Goal: Task Accomplishment & Management: Manage account settings

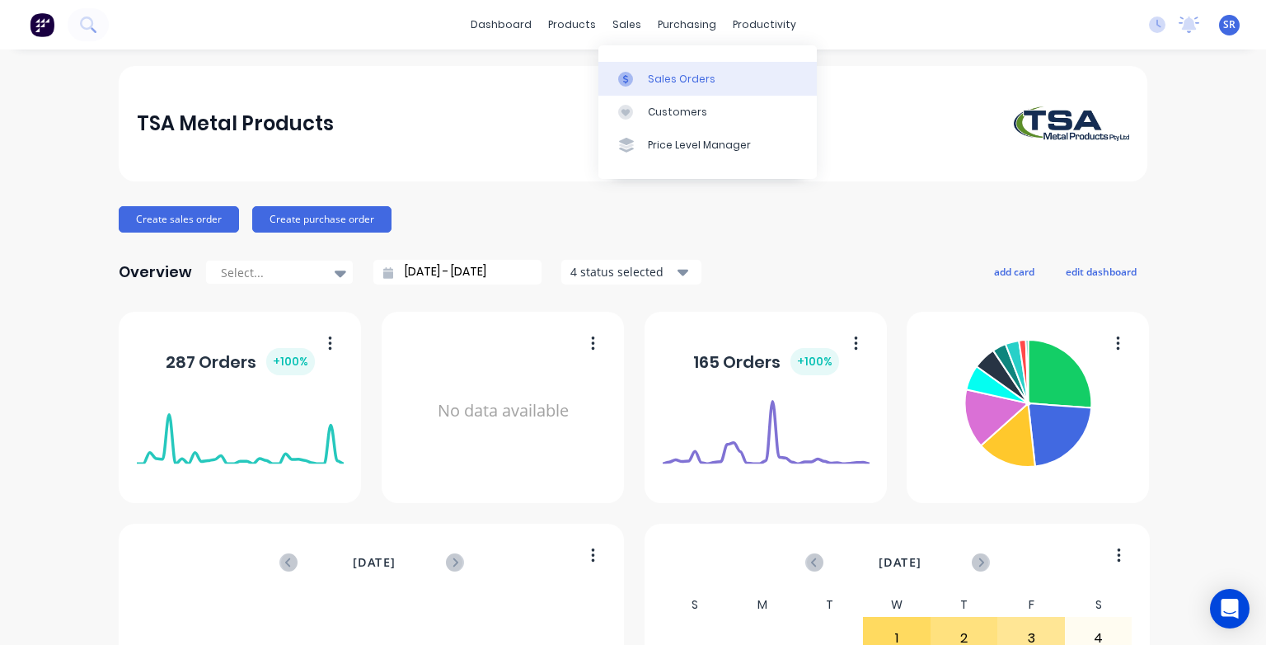
click at [636, 88] on link "Sales Orders" at bounding box center [707, 78] width 218 height 33
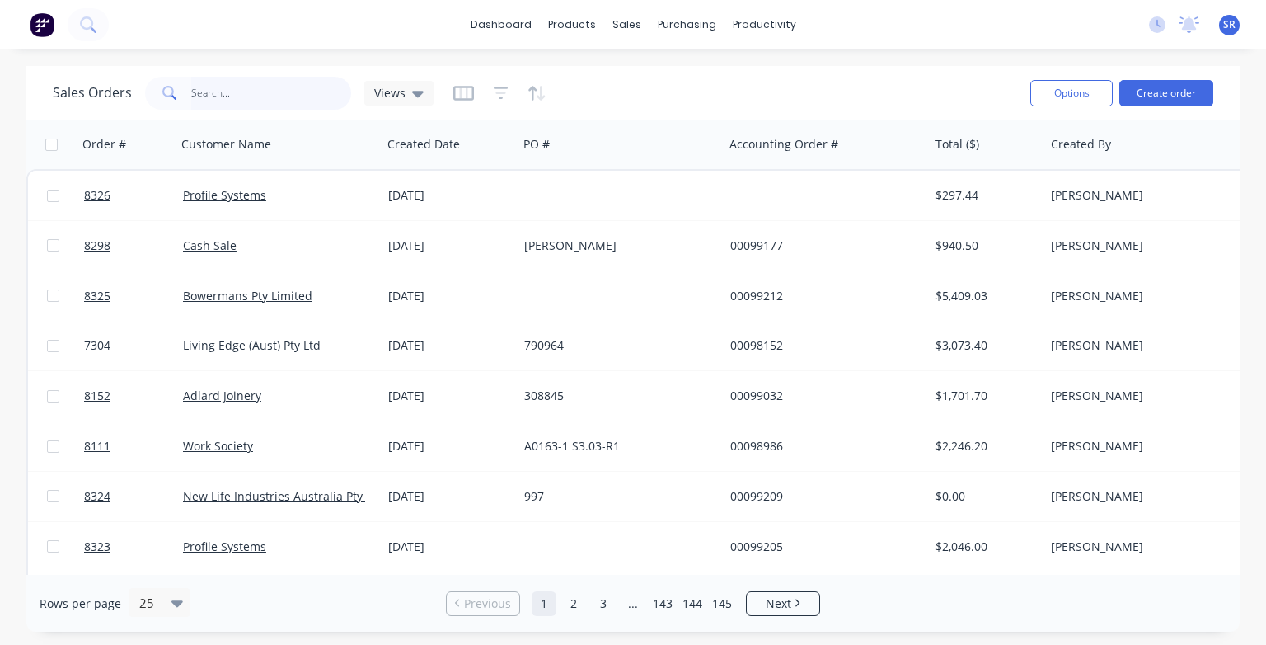
click at [242, 91] on input "text" at bounding box center [271, 93] width 161 height 33
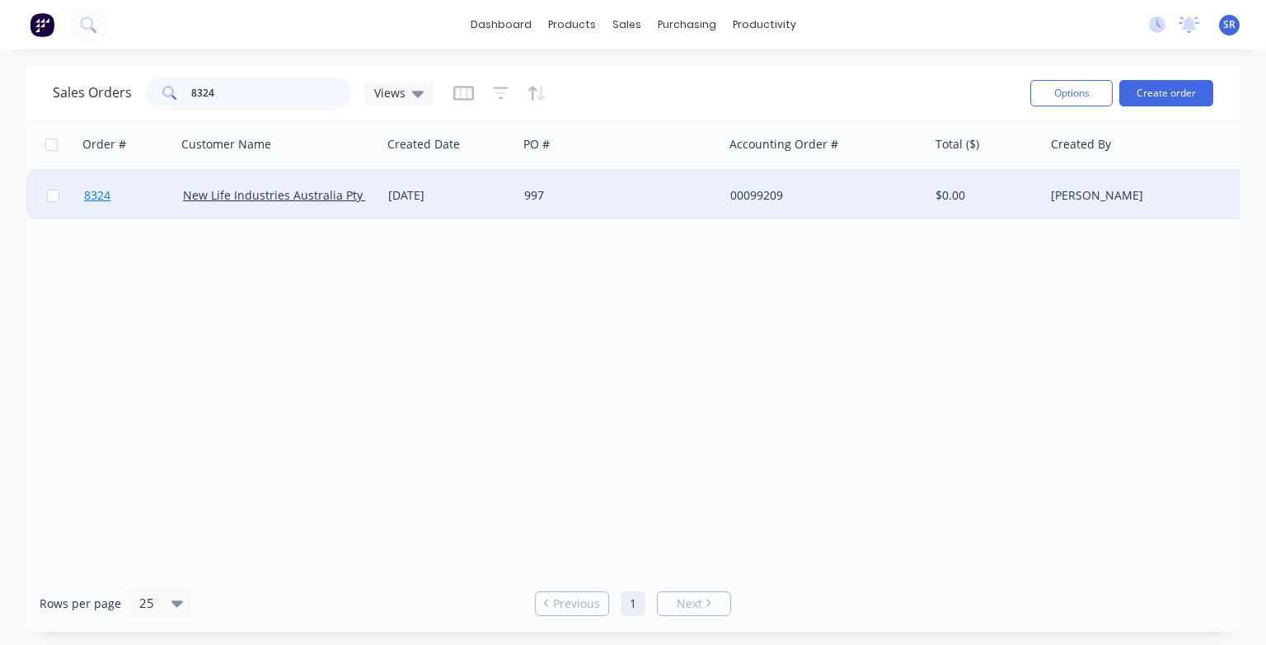
type input "8324"
click at [97, 193] on span "8324" at bounding box center [97, 195] width 26 height 16
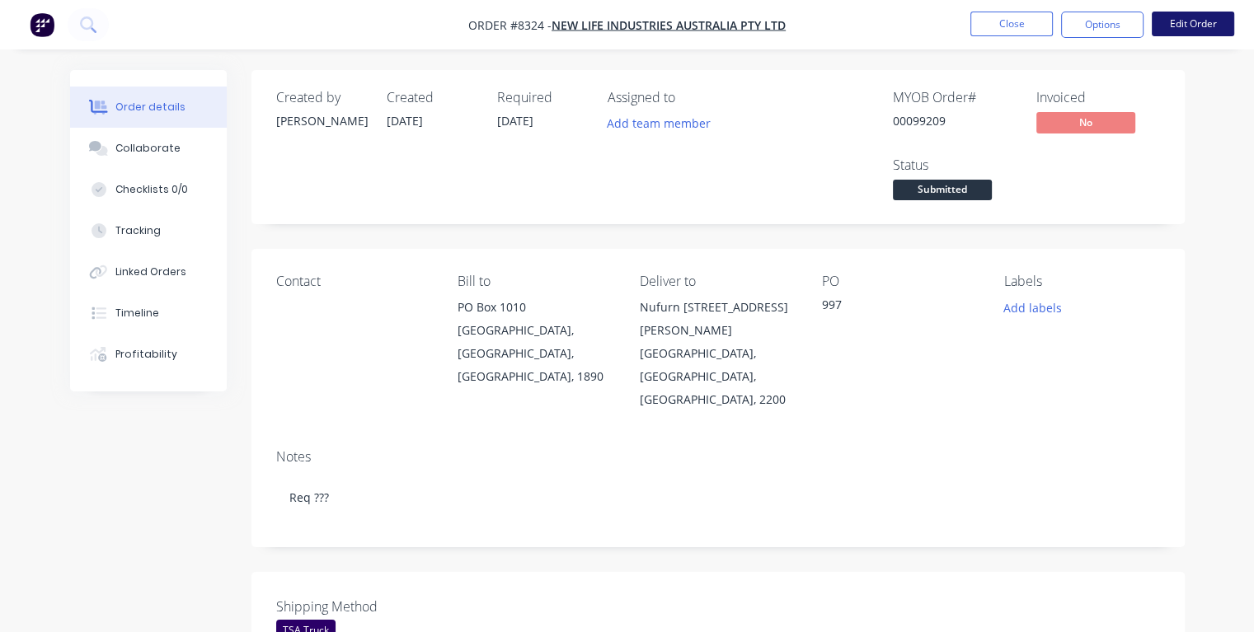
click at [1206, 24] on button "Edit Order" at bounding box center [1193, 24] width 82 height 25
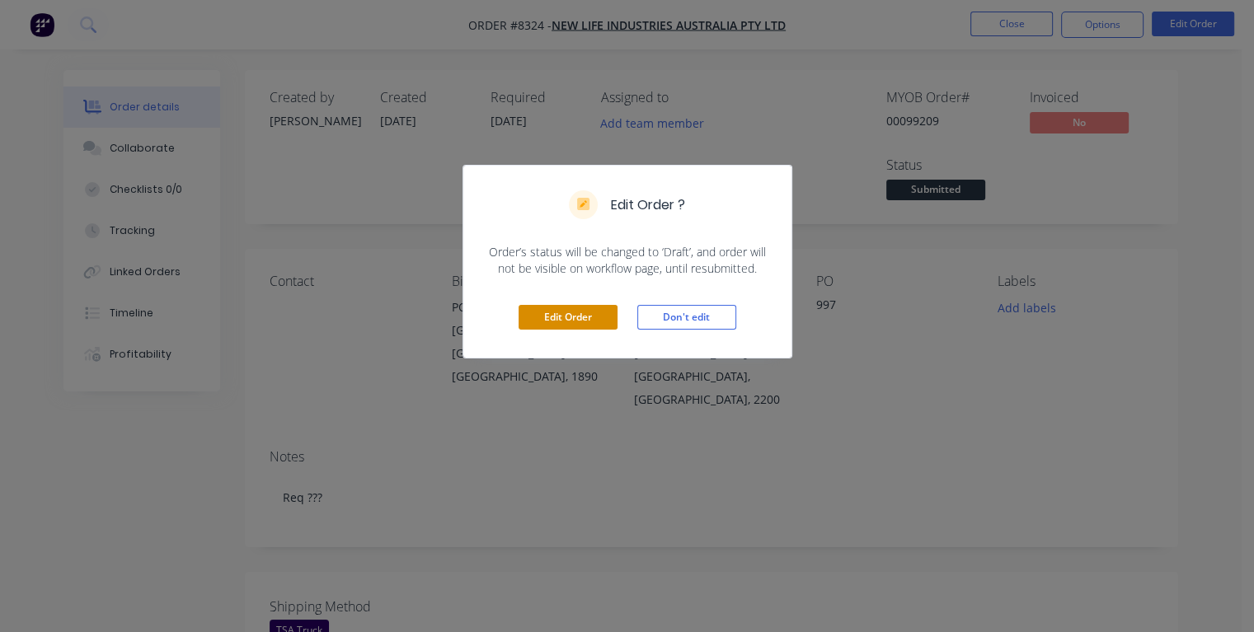
click at [580, 319] on button "Edit Order" at bounding box center [567, 317] width 99 height 25
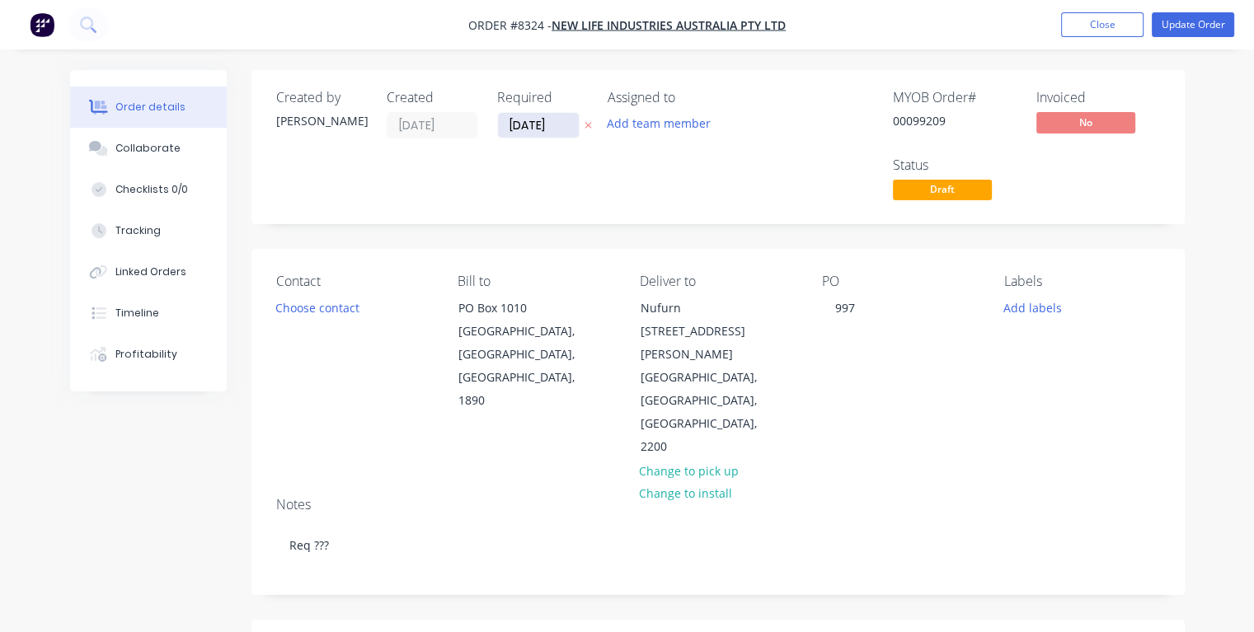
click at [552, 125] on input "[DATE]" at bounding box center [538, 125] width 81 height 25
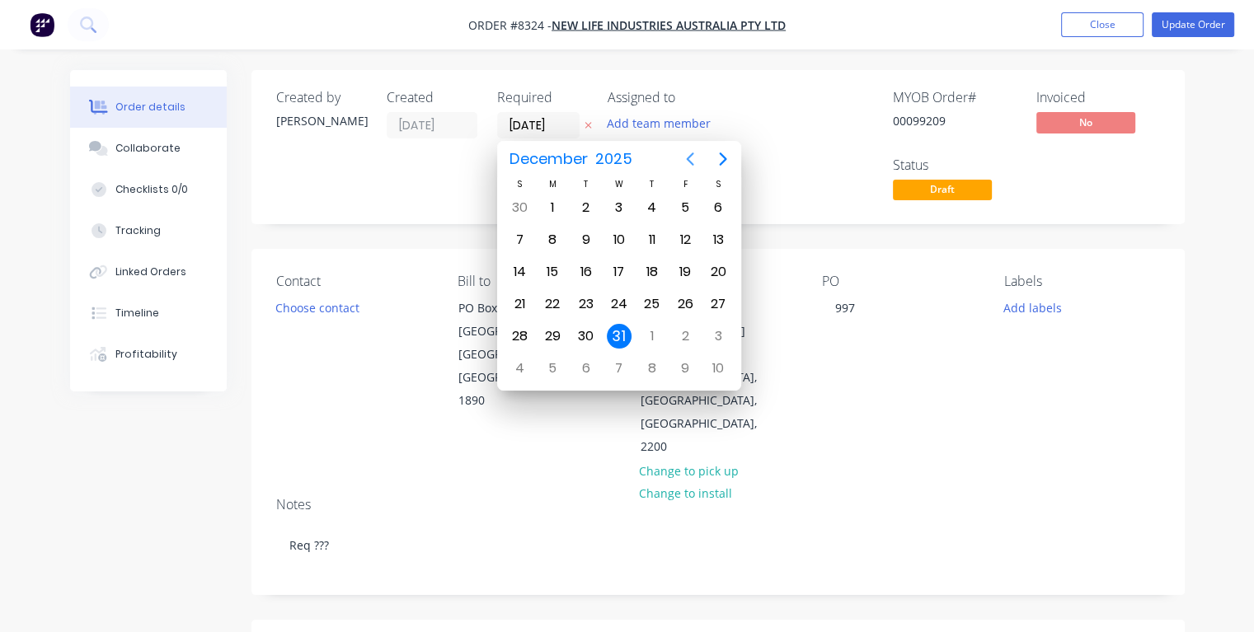
click at [687, 162] on icon "Previous page" at bounding box center [690, 159] width 20 height 20
click at [682, 240] on div "10" at bounding box center [685, 239] width 25 height 25
type input "[DATE]"
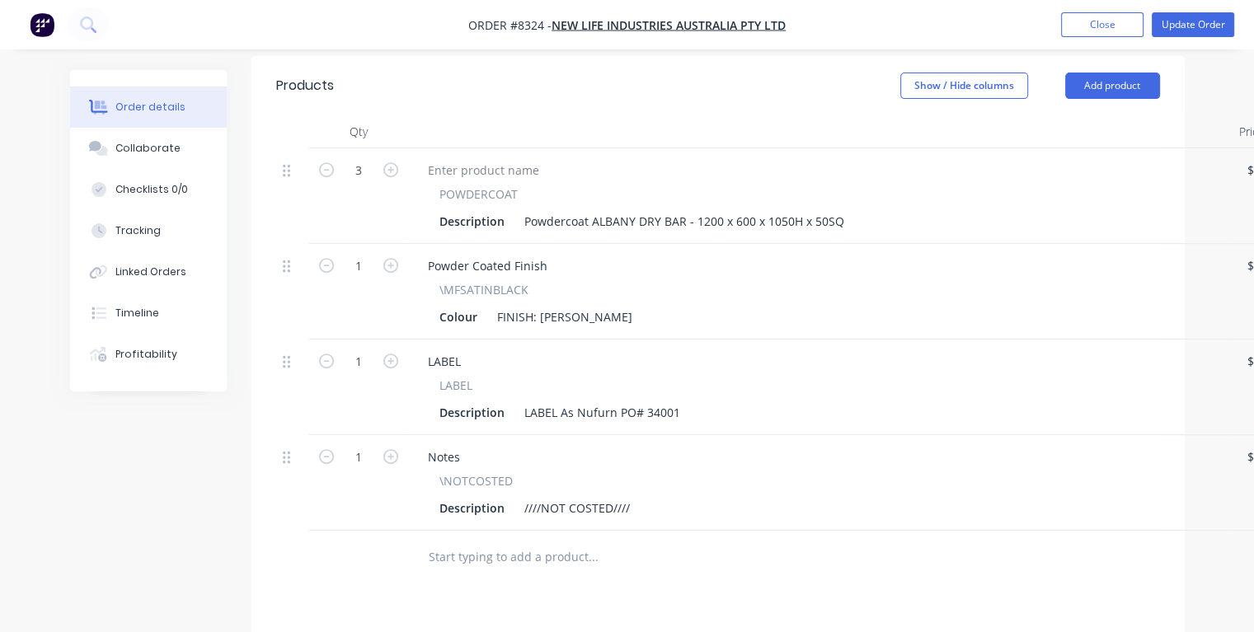
scroll to position [907, 0]
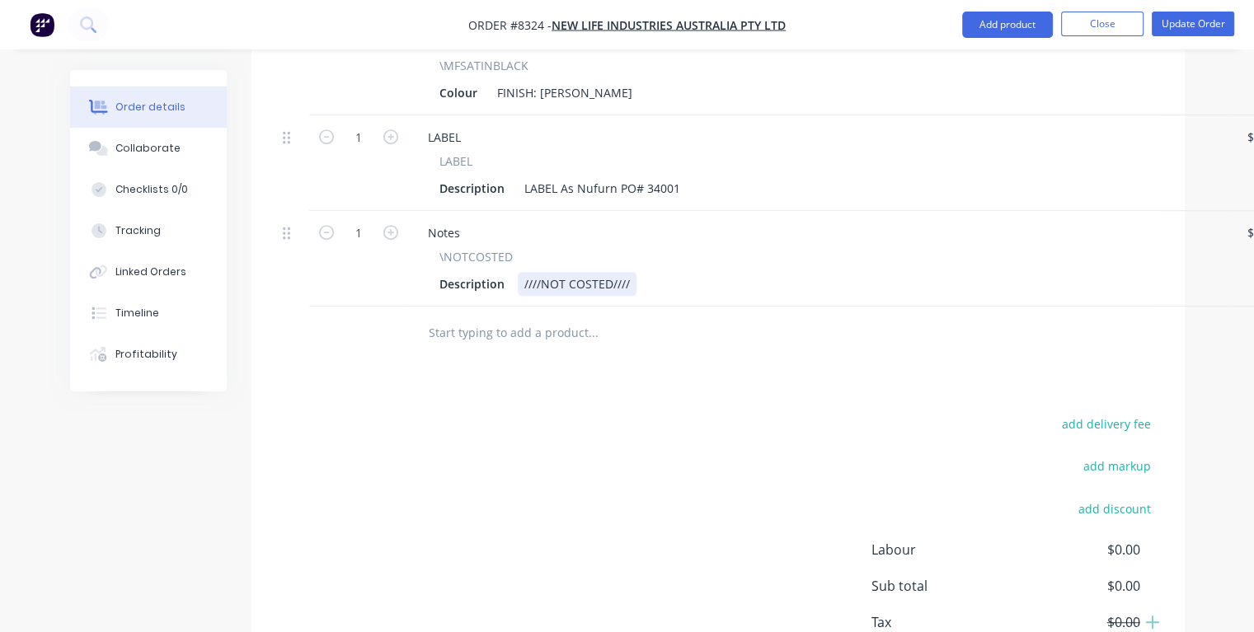
click at [641, 272] on div "Description ////NOT COSTED////" at bounding box center [817, 284] width 768 height 24
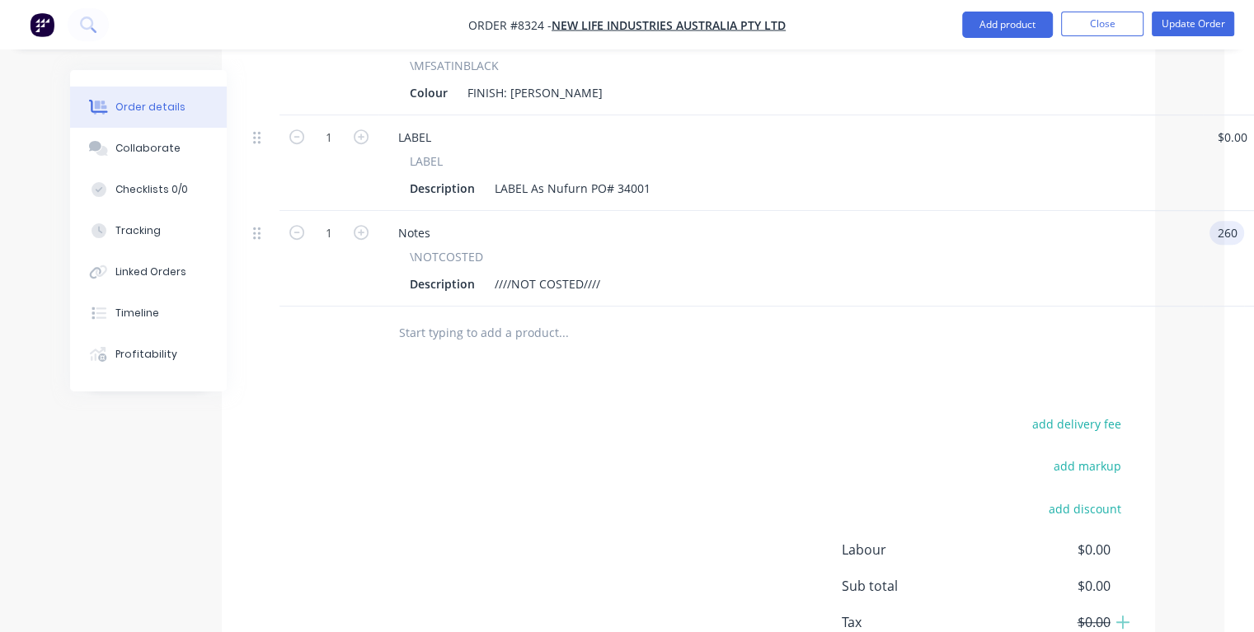
type input "$260.00"
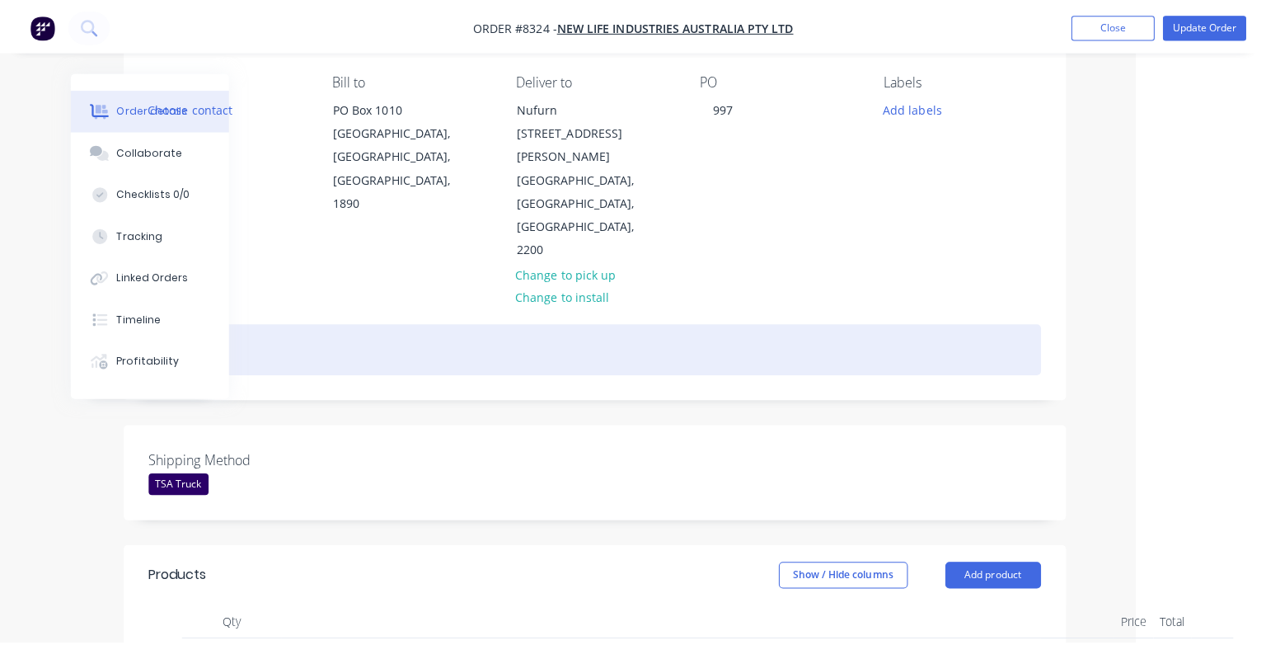
scroll to position [0, 129]
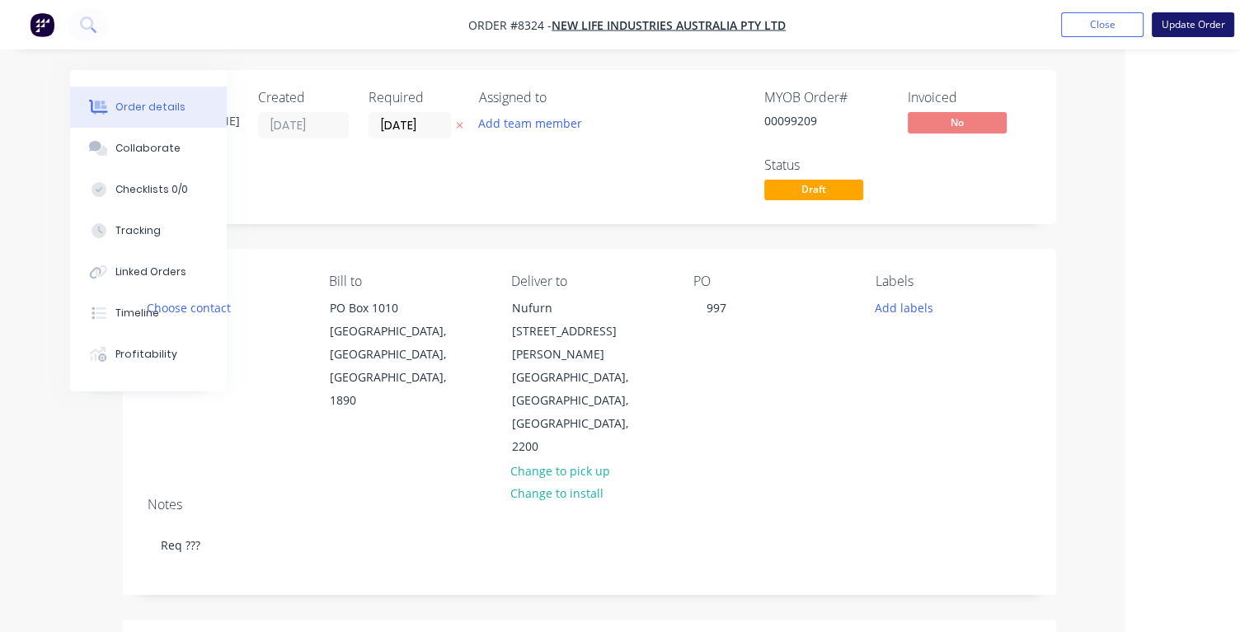
type input "$260.00"
click at [1175, 28] on button "Update Order" at bounding box center [1193, 24] width 82 height 25
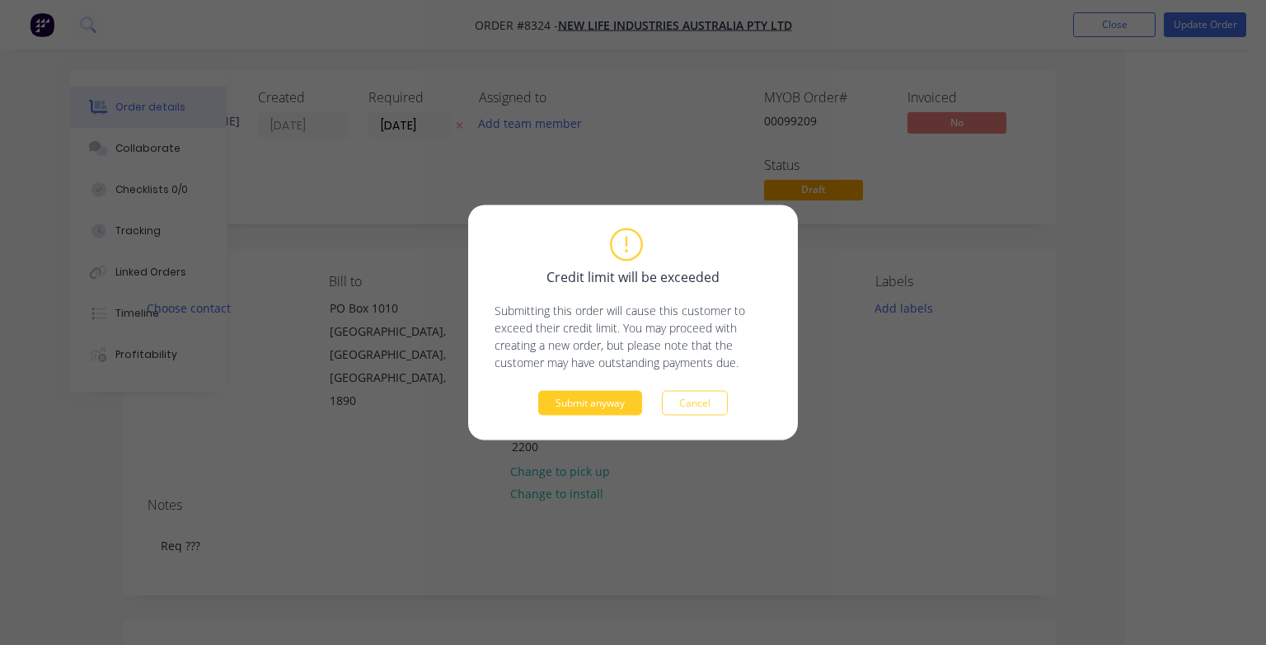
click at [581, 398] on button "Submit anyway" at bounding box center [590, 403] width 104 height 25
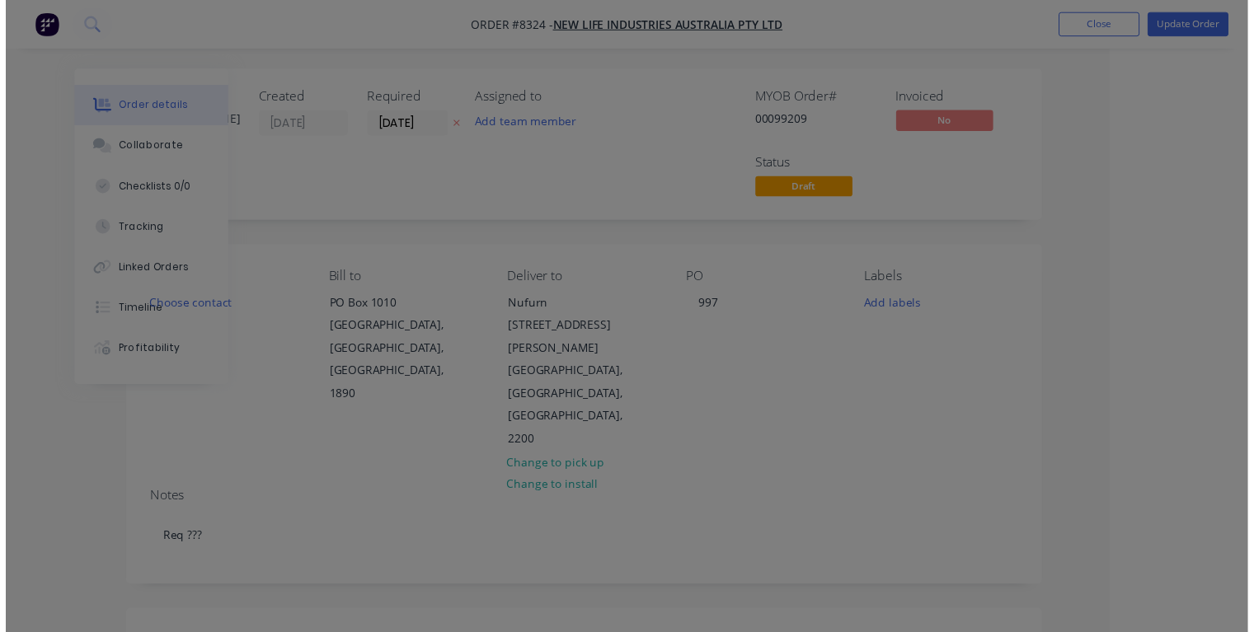
scroll to position [0, 89]
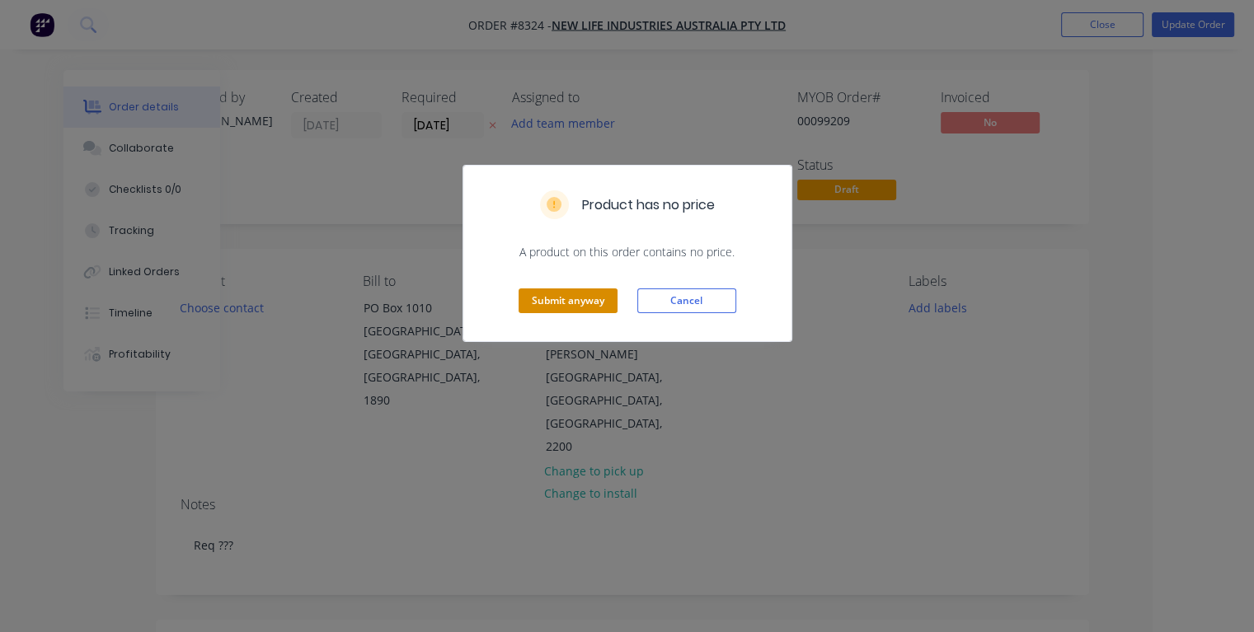
click at [555, 303] on button "Submit anyway" at bounding box center [567, 300] width 99 height 25
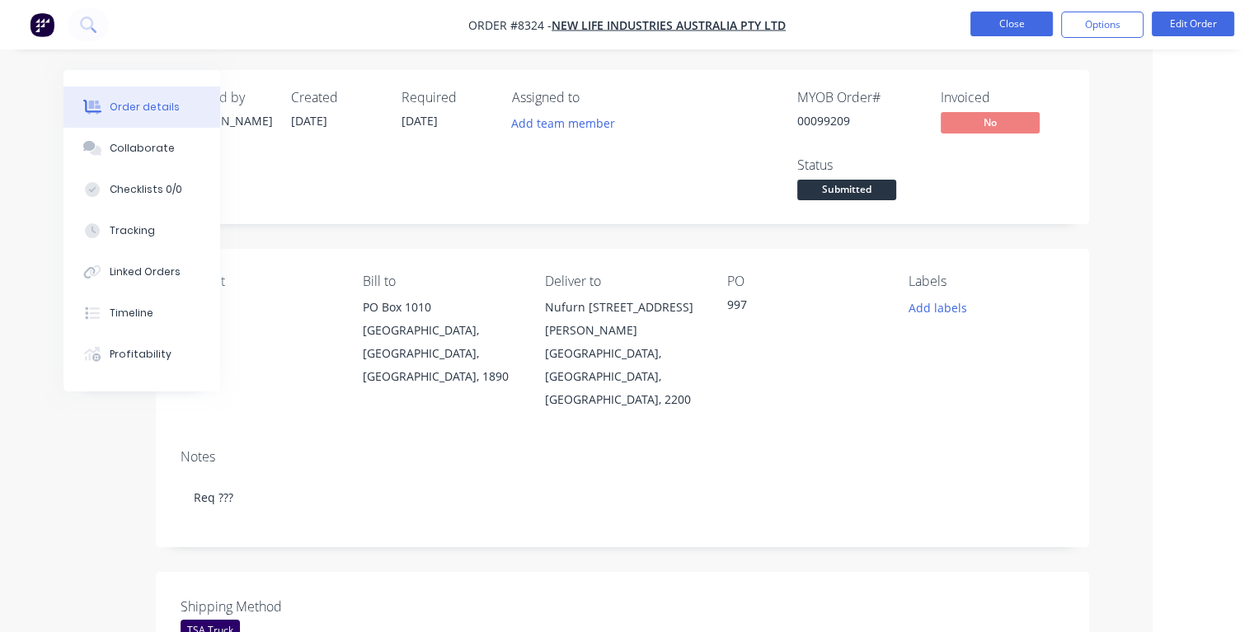
click at [1023, 21] on button "Close" at bounding box center [1011, 24] width 82 height 25
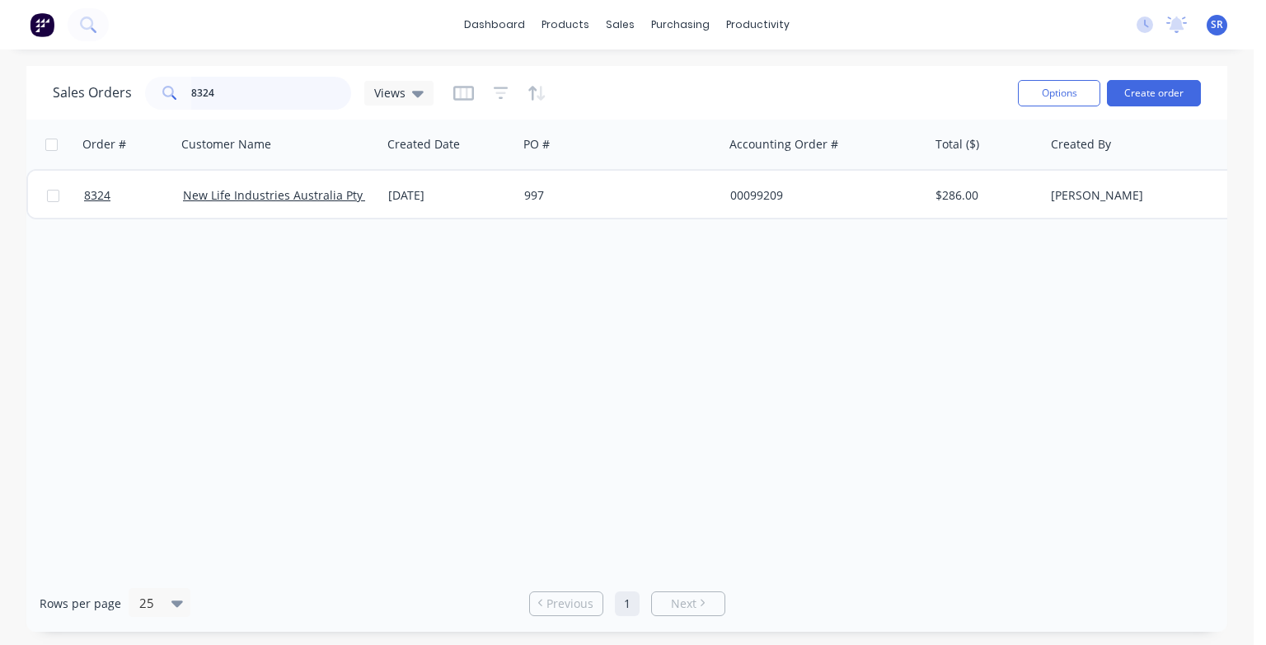
click at [231, 87] on input "8324" at bounding box center [271, 93] width 161 height 33
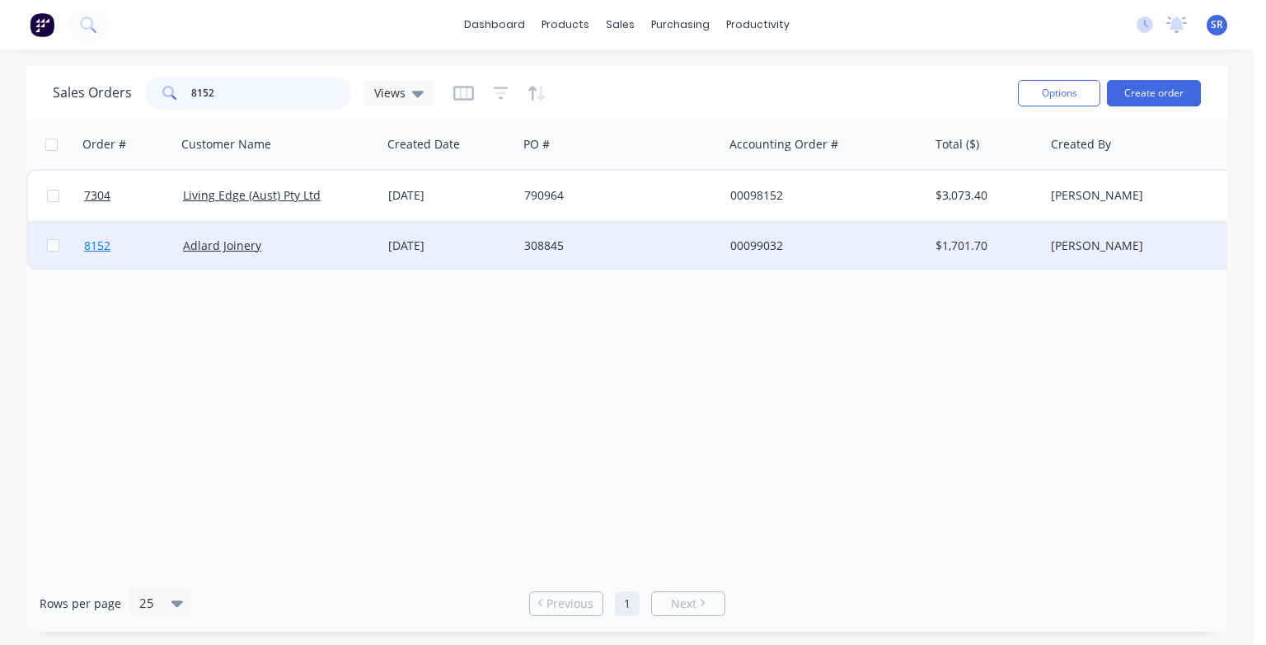
type input "8152"
click at [101, 245] on span "8152" at bounding box center [97, 245] width 26 height 16
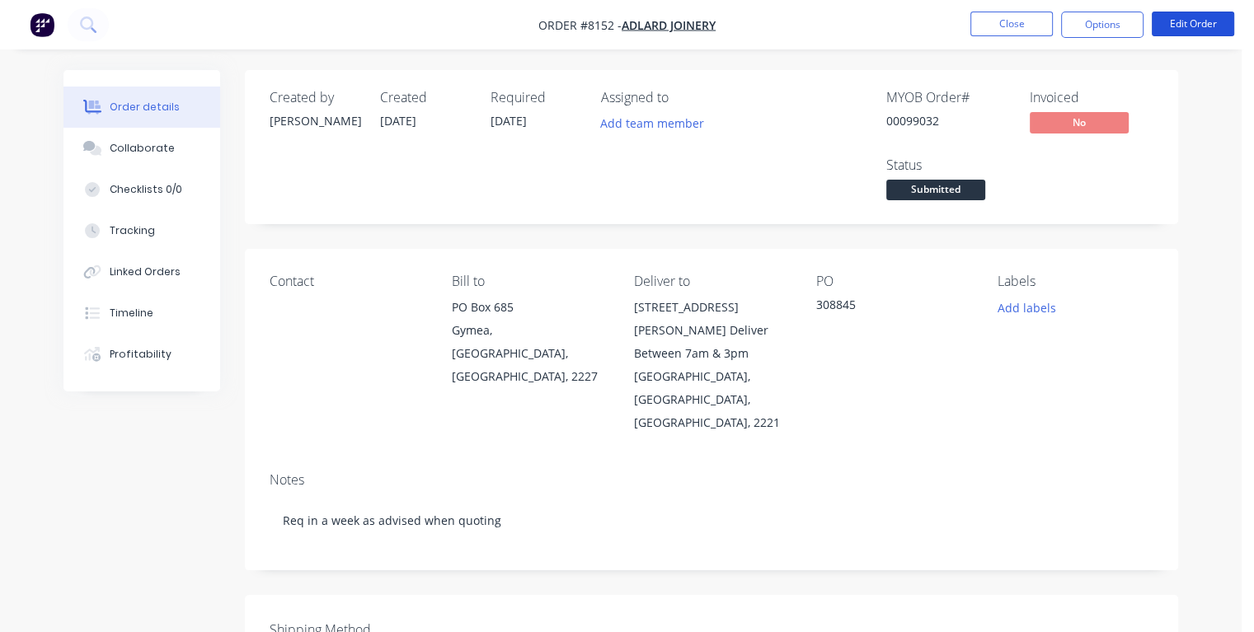
click at [1201, 28] on button "Edit Order" at bounding box center [1193, 24] width 82 height 25
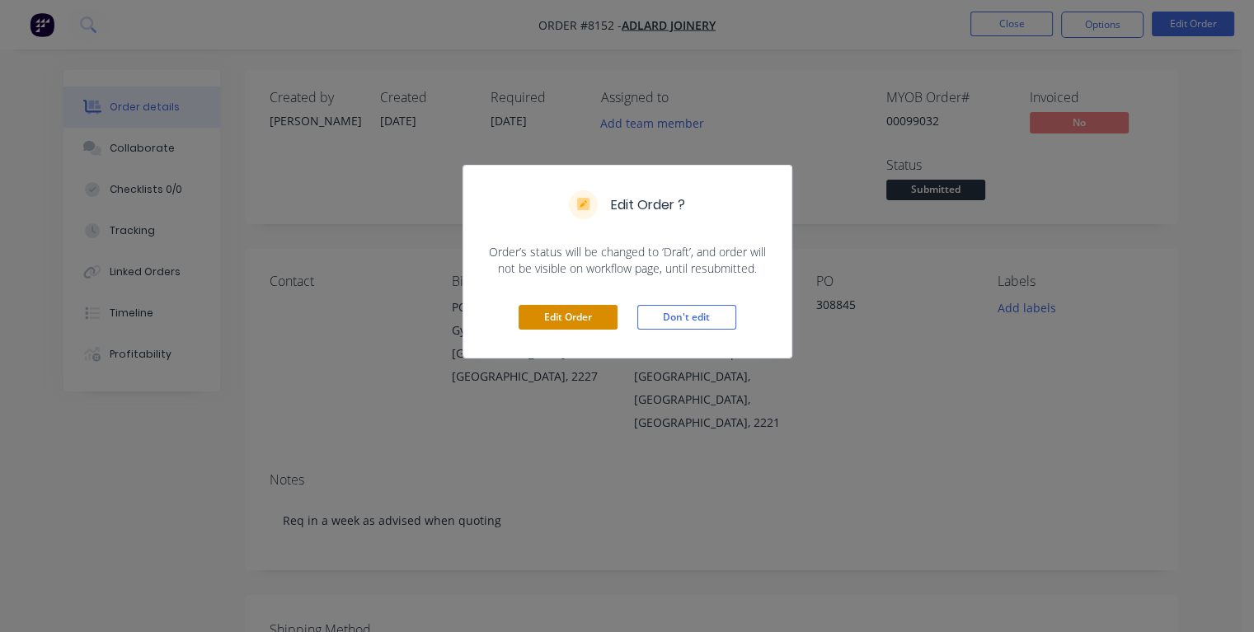
click at [589, 313] on button "Edit Order" at bounding box center [567, 317] width 99 height 25
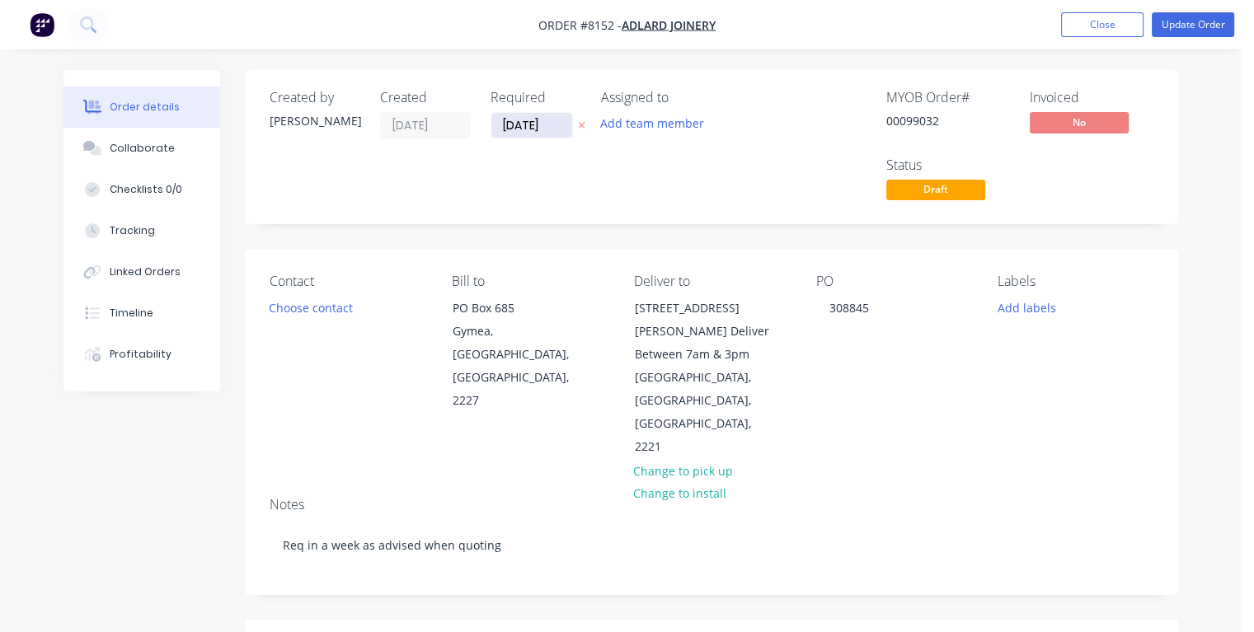
click at [542, 125] on input "[DATE]" at bounding box center [531, 125] width 81 height 25
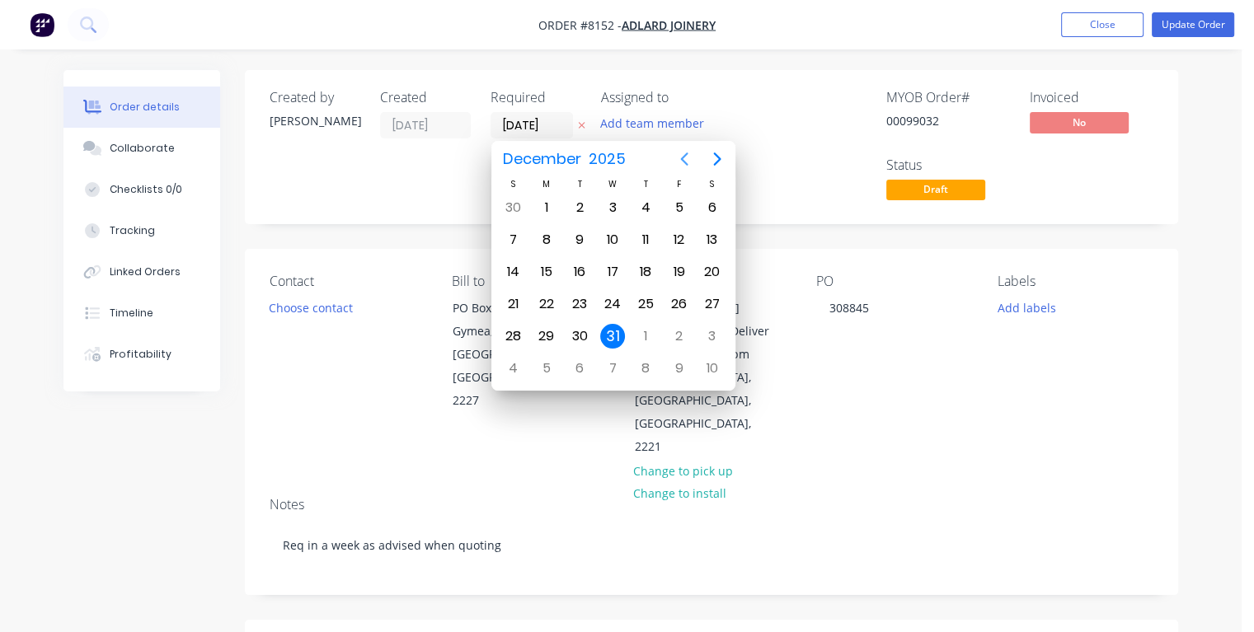
click at [685, 158] on icon "Previous page" at bounding box center [684, 159] width 20 height 20
click at [670, 236] on div "10" at bounding box center [678, 239] width 25 height 25
type input "[DATE]"
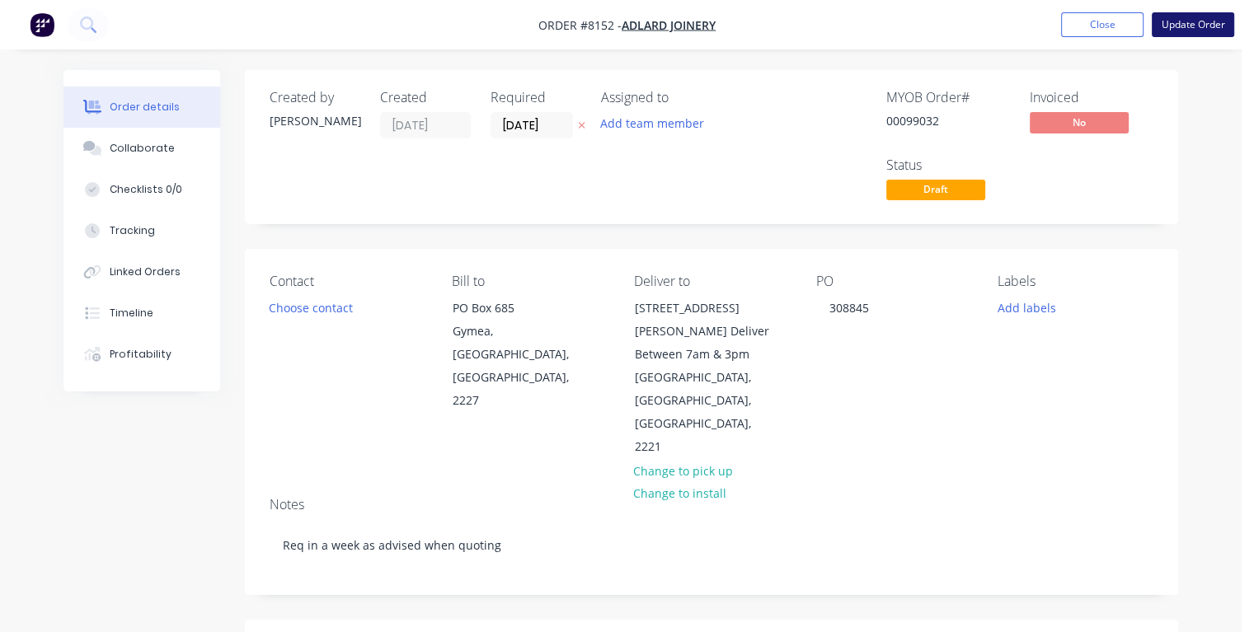
click at [1179, 23] on button "Update Order" at bounding box center [1193, 24] width 82 height 25
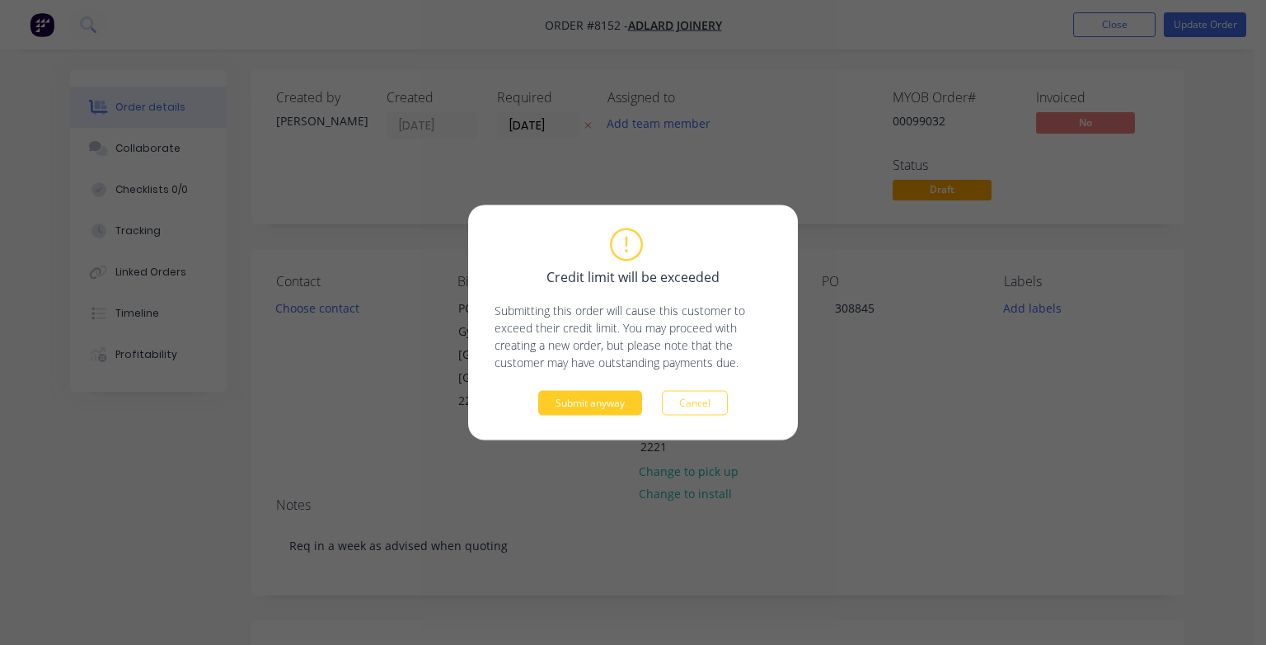
click at [591, 401] on button "Submit anyway" at bounding box center [590, 403] width 104 height 25
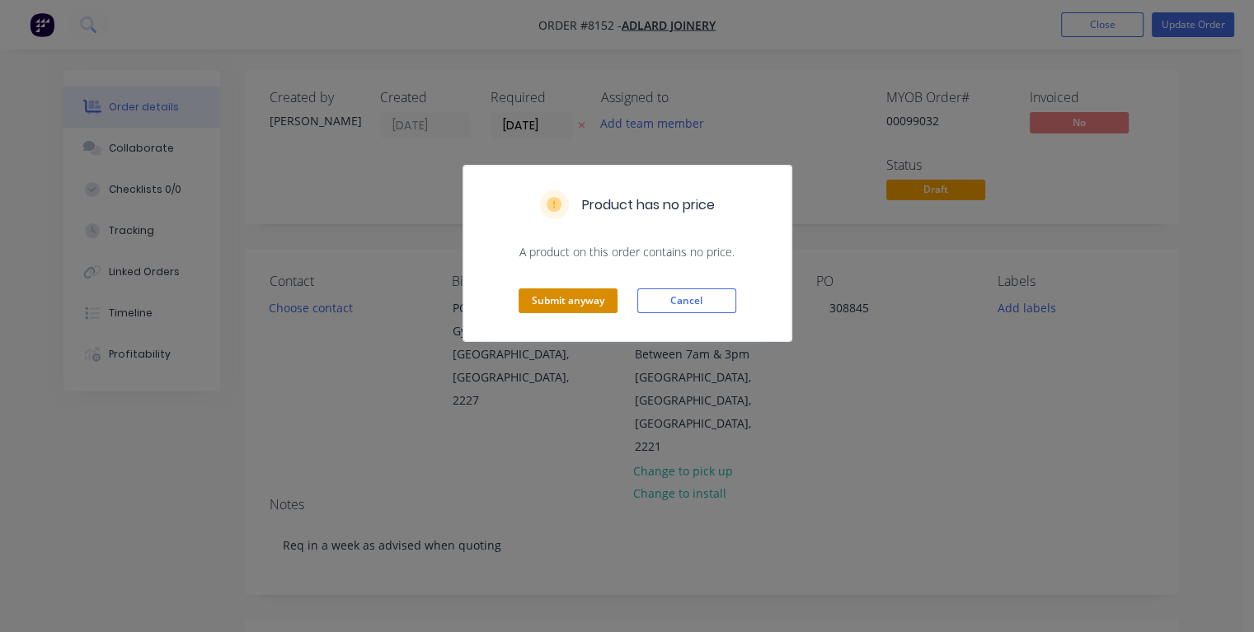
click at [561, 296] on button "Submit anyway" at bounding box center [567, 300] width 99 height 25
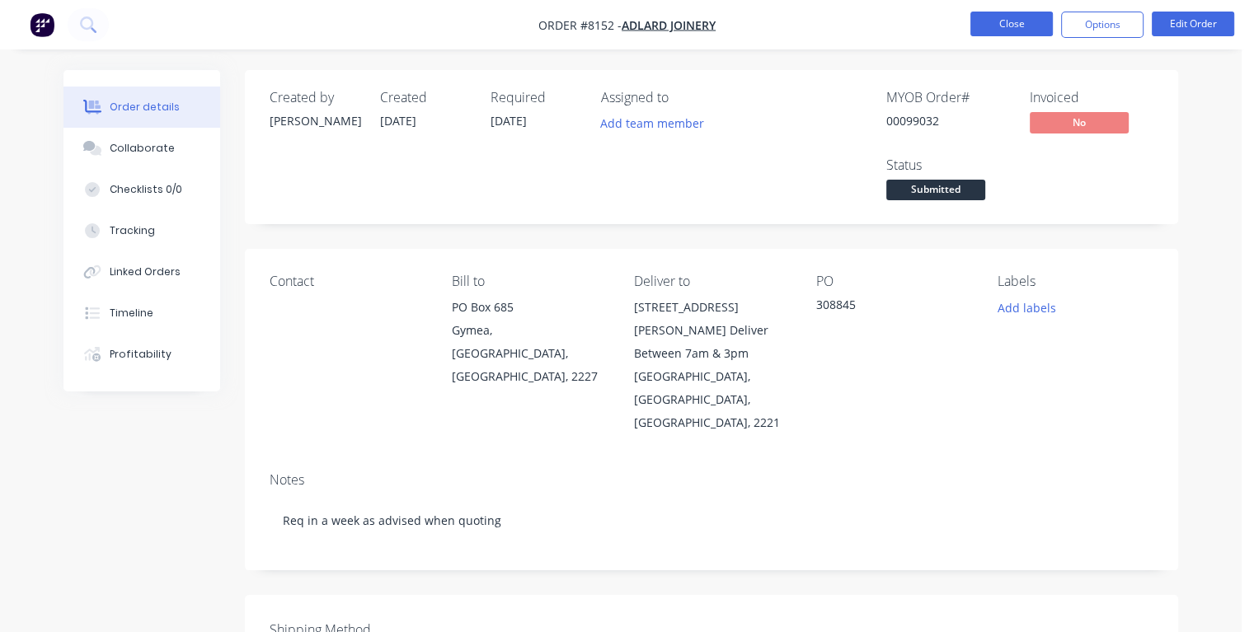
click at [992, 29] on button "Close" at bounding box center [1011, 24] width 82 height 25
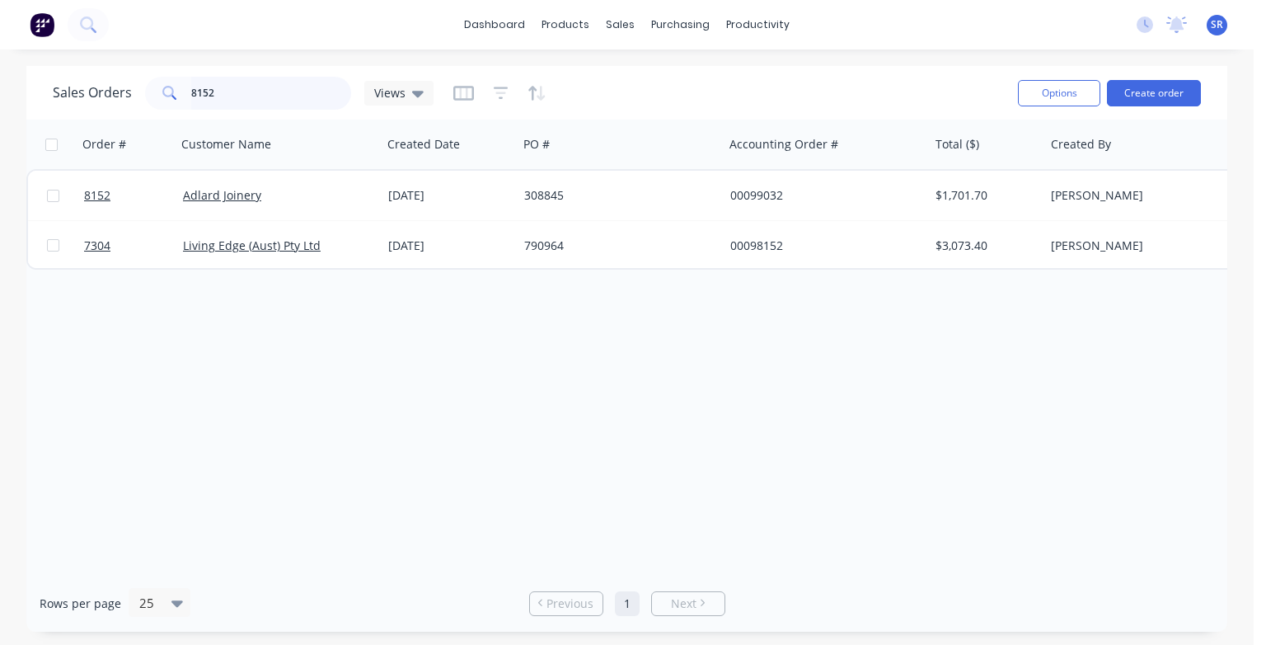
click at [221, 91] on input "8152" at bounding box center [271, 93] width 161 height 33
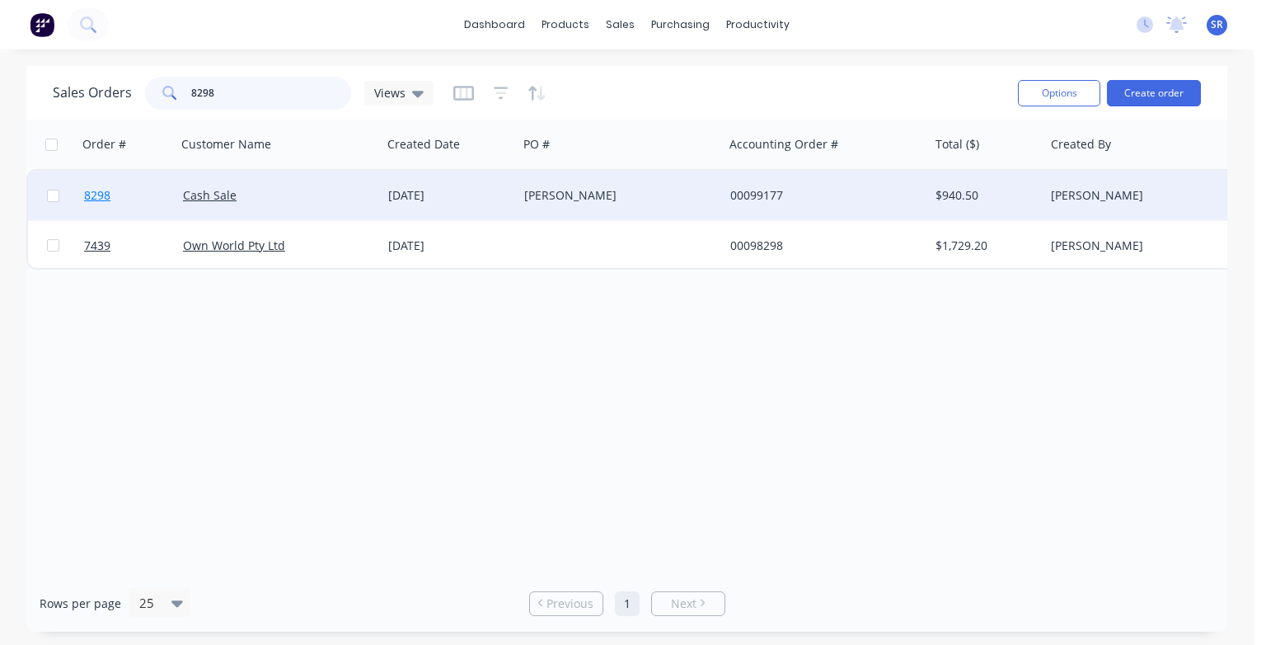
type input "8298"
click at [101, 197] on span "8298" at bounding box center [97, 195] width 26 height 16
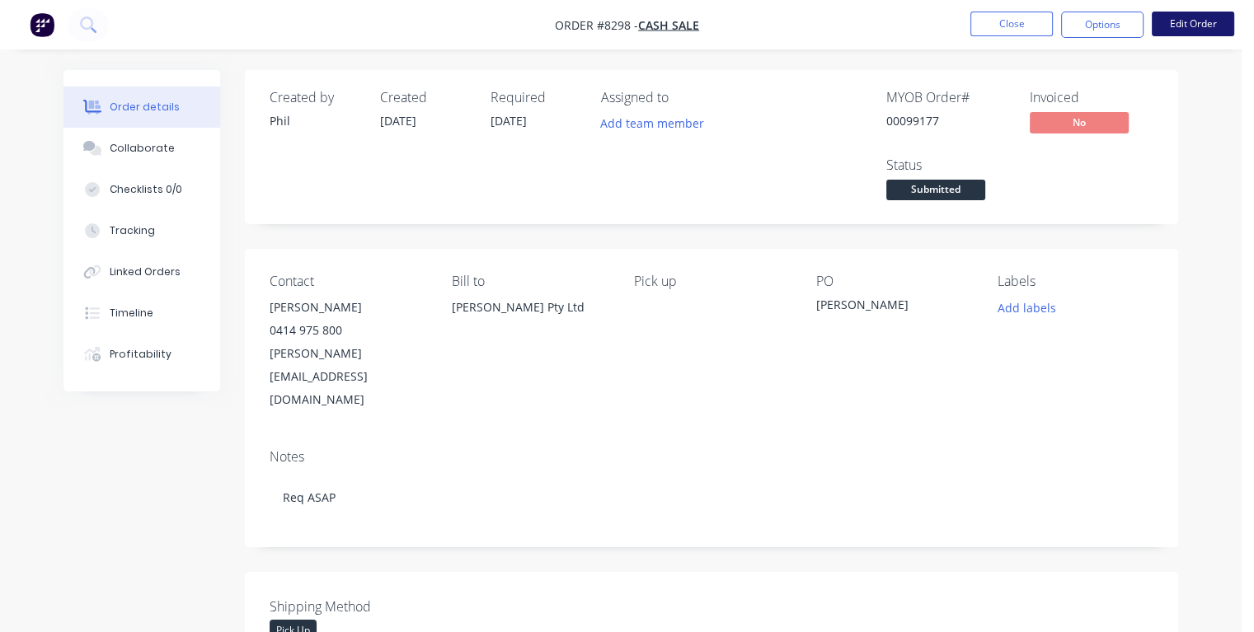
drag, startPoint x: 1206, startPoint y: 35, endPoint x: 1202, endPoint y: 26, distance: 10.0
click at [1202, 26] on button "Edit Order" at bounding box center [1193, 24] width 82 height 25
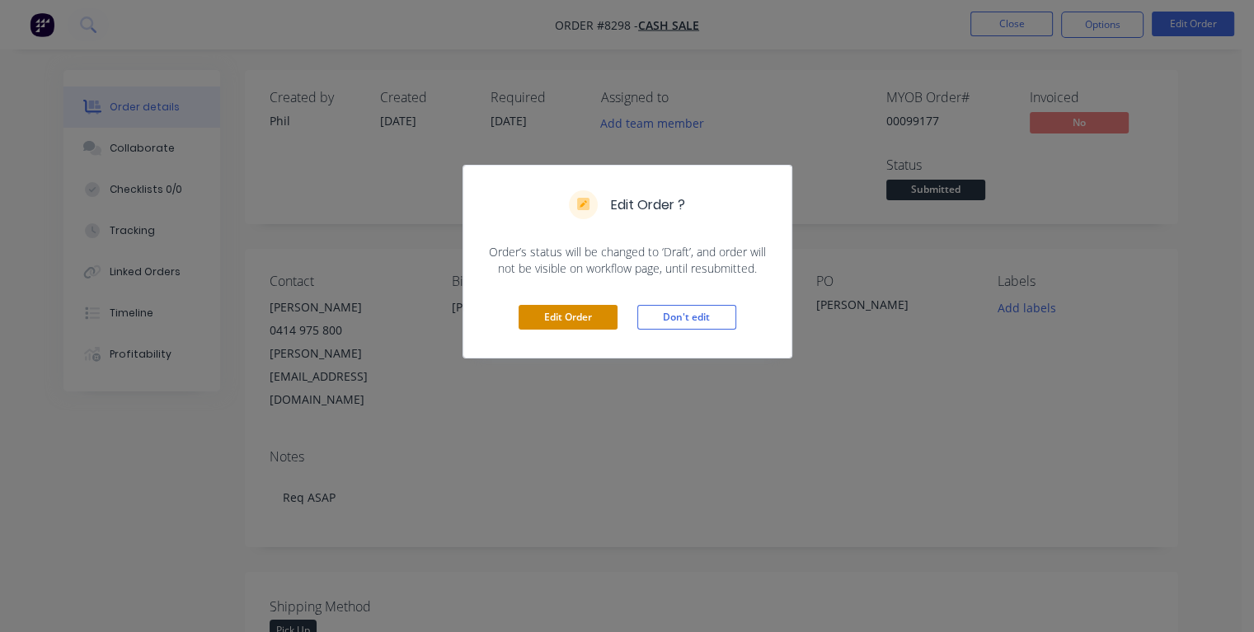
click at [570, 315] on button "Edit Order" at bounding box center [567, 317] width 99 height 25
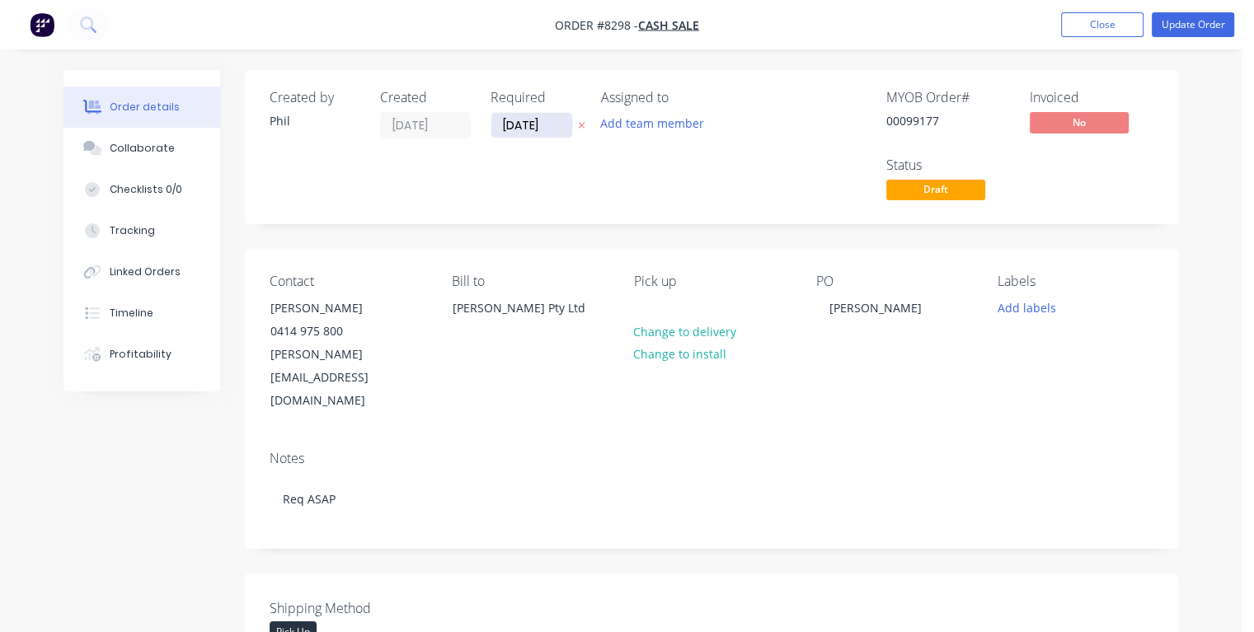
click at [547, 124] on input "[DATE]" at bounding box center [531, 125] width 81 height 25
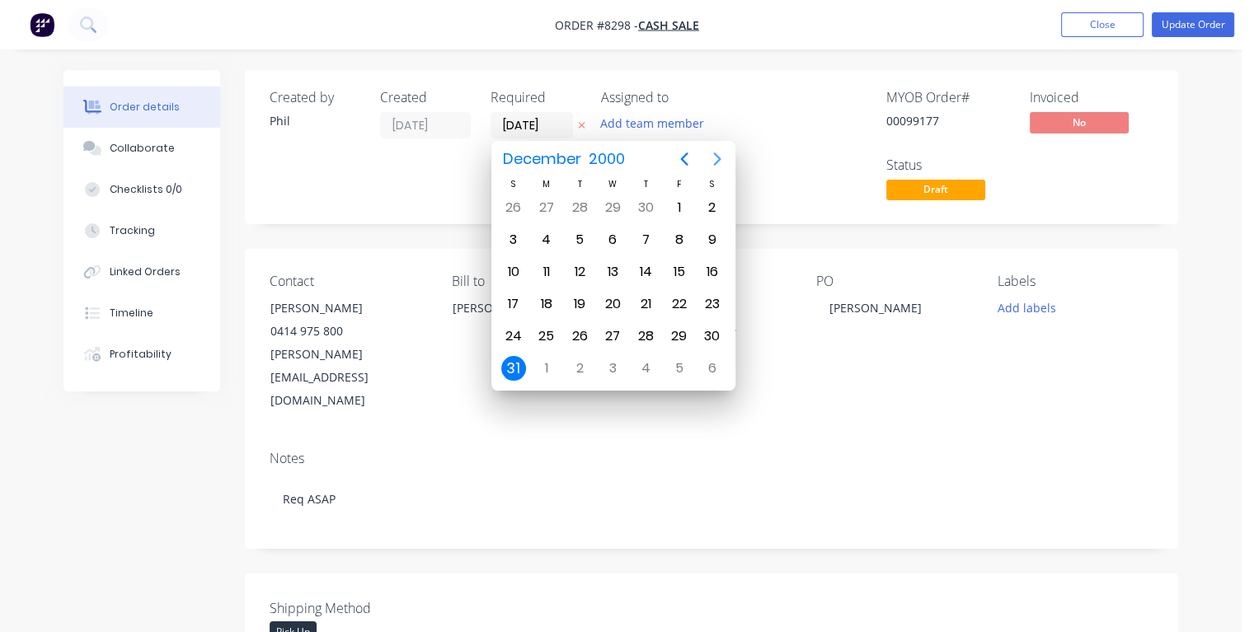
click at [714, 160] on icon "Next page" at bounding box center [717, 159] width 20 height 20
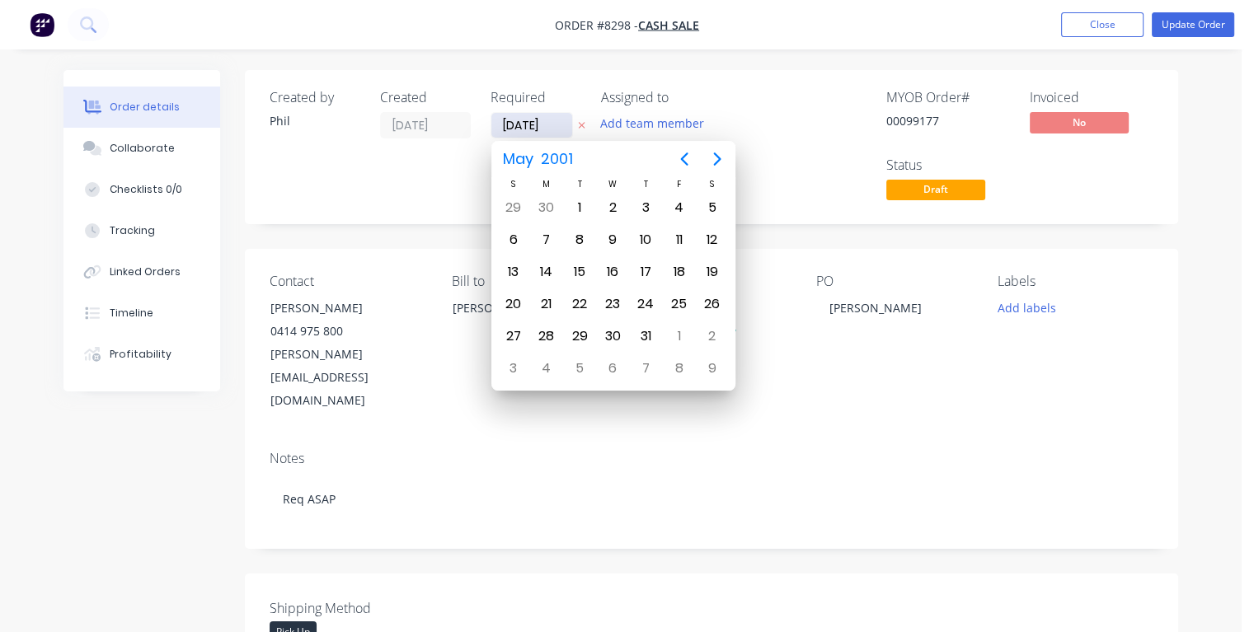
drag, startPoint x: 552, startPoint y: 121, endPoint x: 493, endPoint y: 127, distance: 59.6
click at [493, 127] on input "[DATE]" at bounding box center [531, 125] width 81 height 25
type input "[DATE]"
click at [554, 124] on input "[DATE]" at bounding box center [531, 125] width 81 height 25
type input "[DATE]"
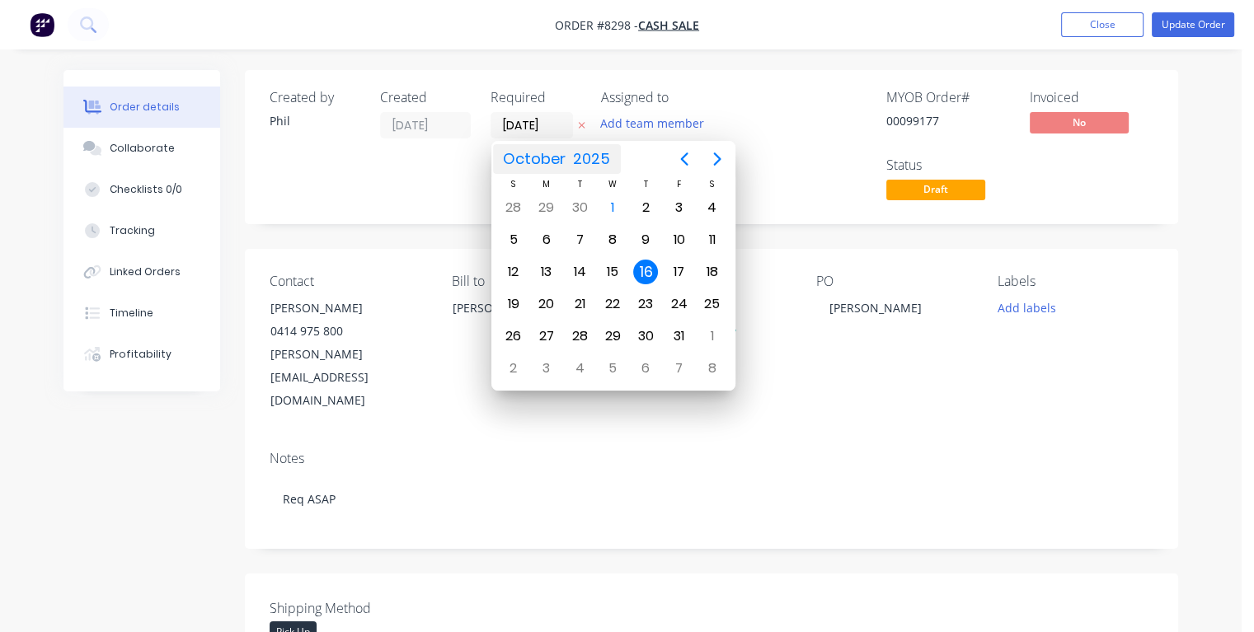
click at [649, 270] on div "16" at bounding box center [645, 272] width 25 height 25
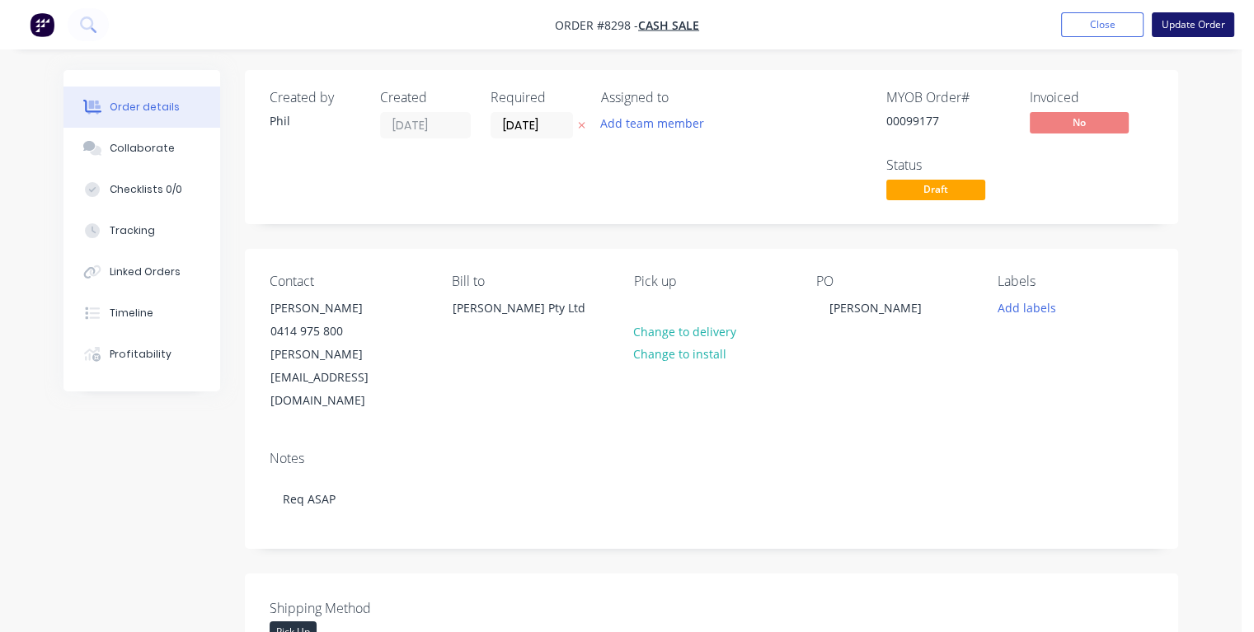
click at [1176, 28] on button "Update Order" at bounding box center [1193, 24] width 82 height 25
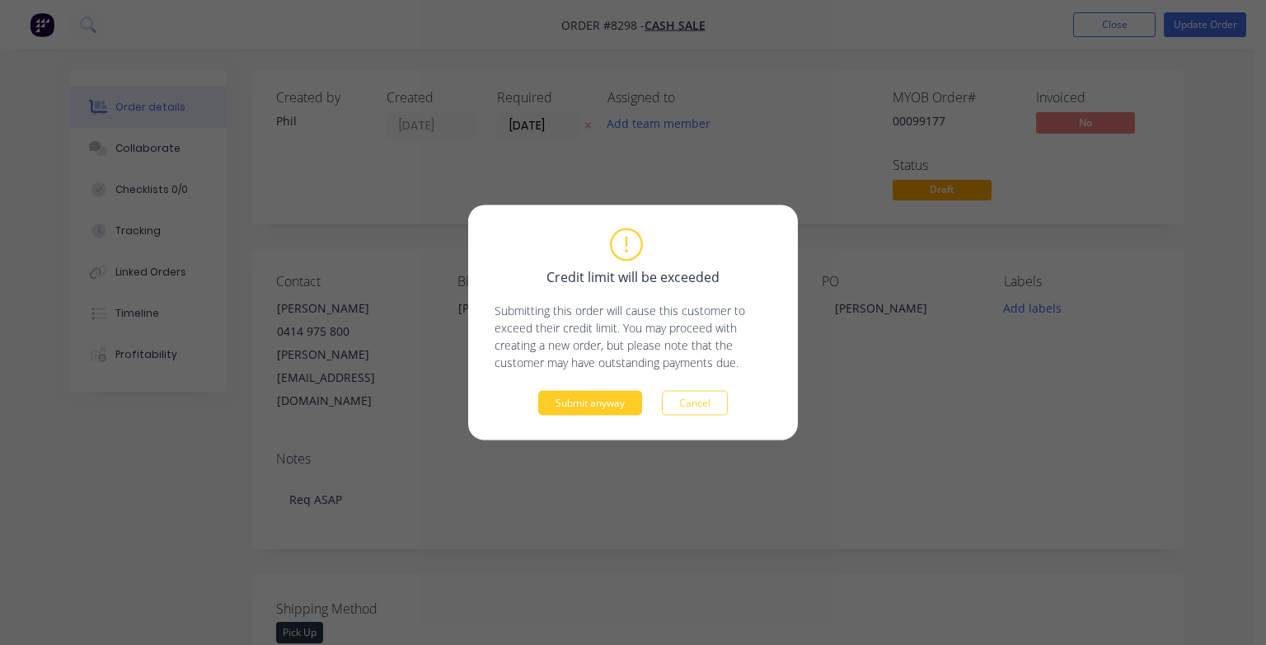
click at [584, 397] on button "Submit anyway" at bounding box center [590, 403] width 104 height 25
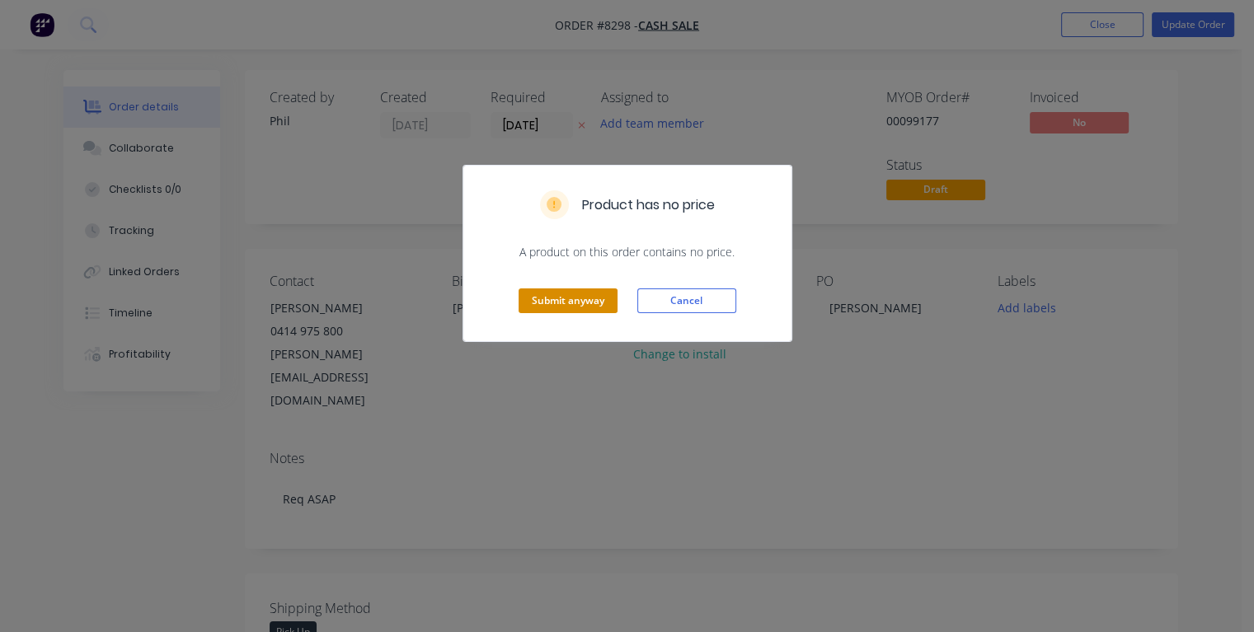
click at [551, 292] on button "Submit anyway" at bounding box center [567, 300] width 99 height 25
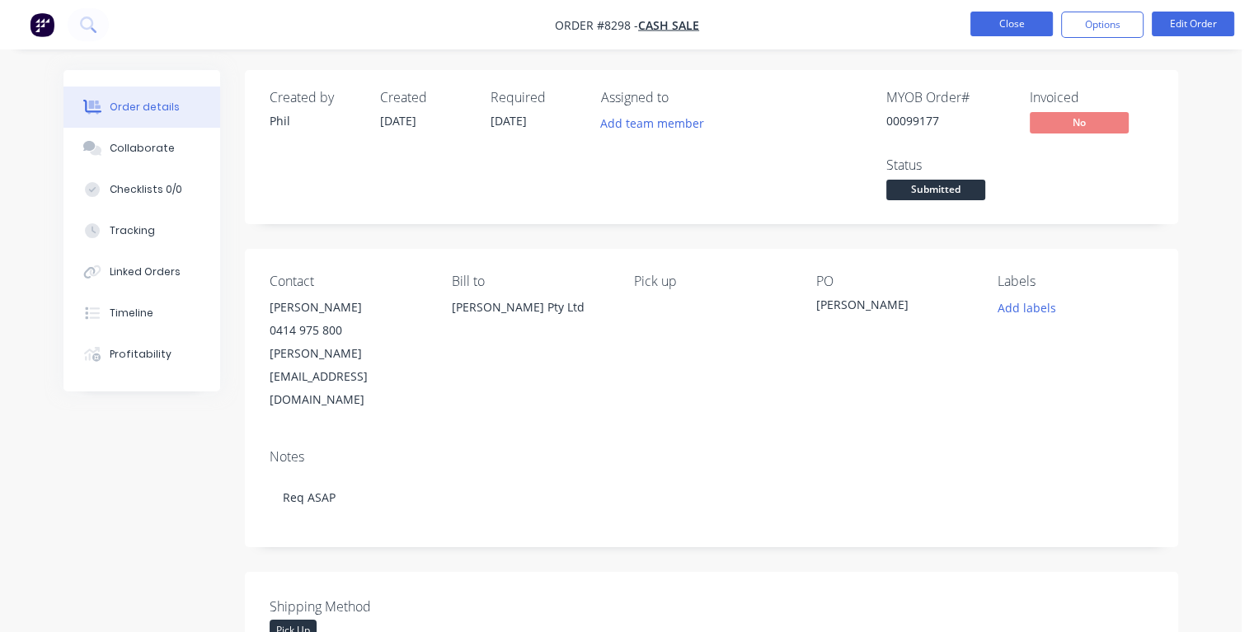
click at [999, 30] on button "Close" at bounding box center [1011, 24] width 82 height 25
